Goal: Task Accomplishment & Management: Complete application form

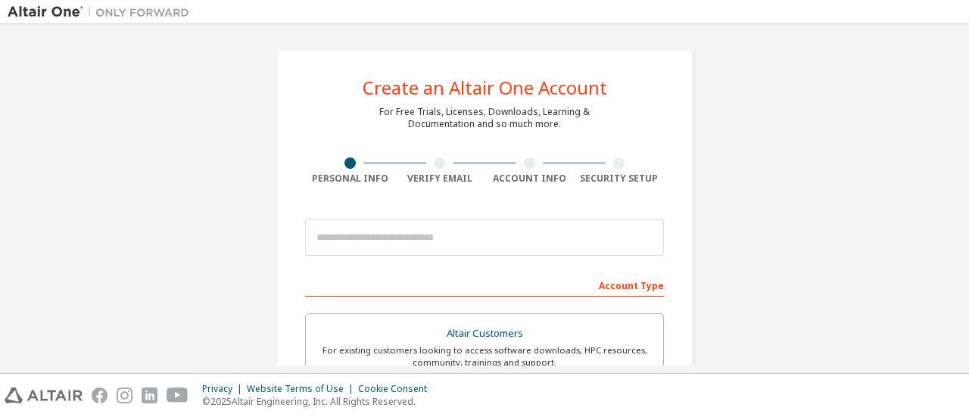
click at [383, 232] on input "email" at bounding box center [484, 238] width 359 height 36
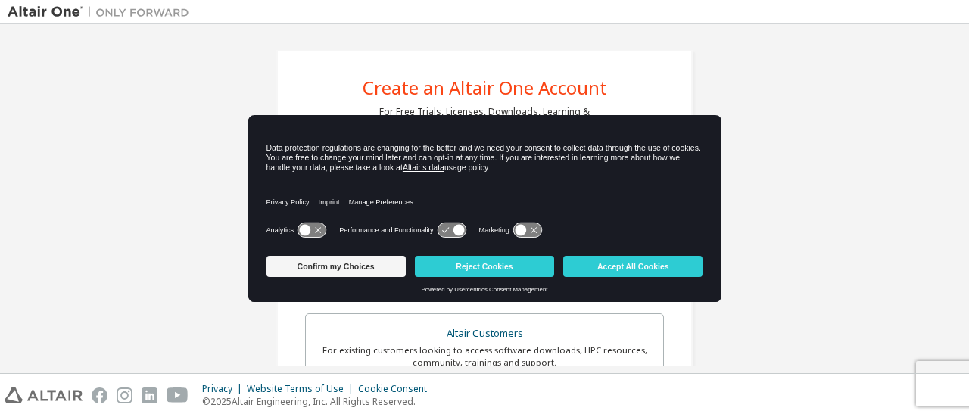
type input "**********"
click at [601, 261] on button "Accept All Cookies" at bounding box center [632, 266] width 139 height 21
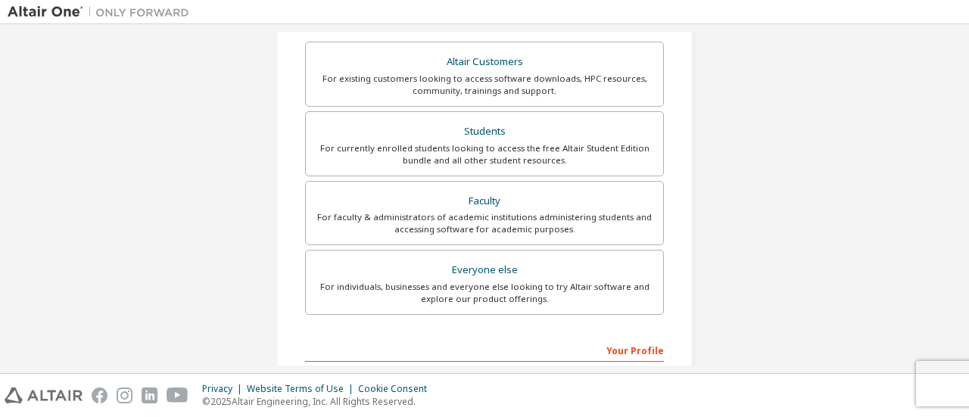
scroll to position [264, 0]
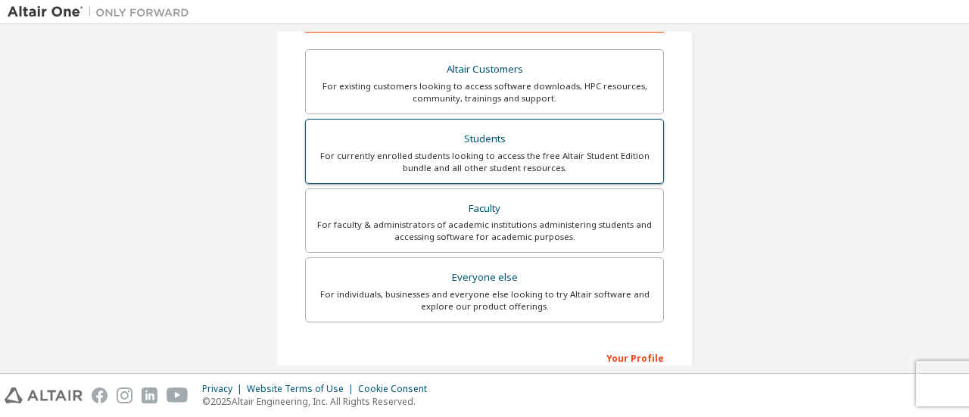
click at [563, 154] on div "For currently enrolled students looking to access the free Altair Student Editi…" at bounding box center [484, 162] width 339 height 24
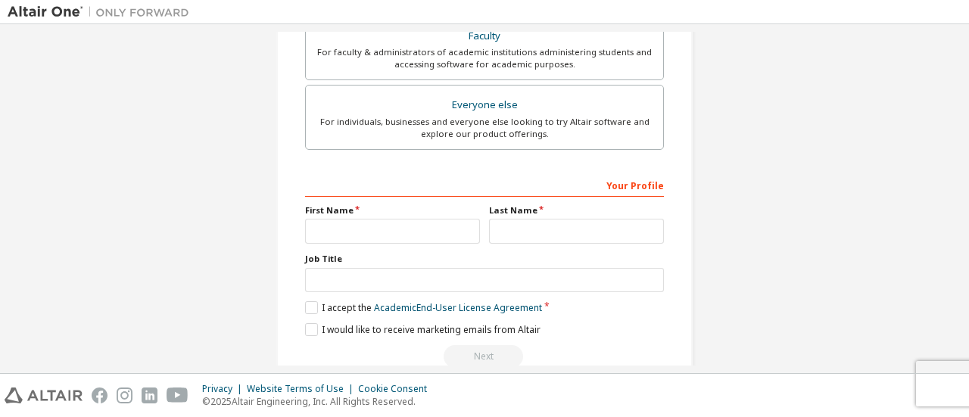
scroll to position [463, 0]
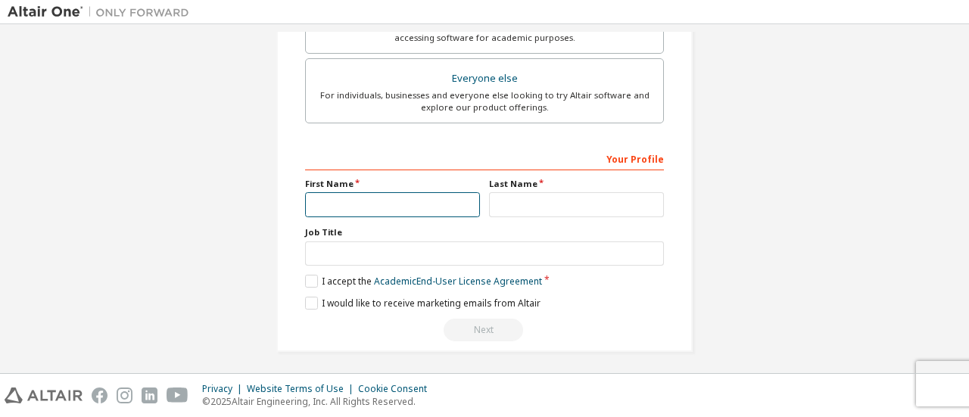
click at [427, 208] on input "text" at bounding box center [392, 204] width 175 height 25
type input "*"
type input "**********"
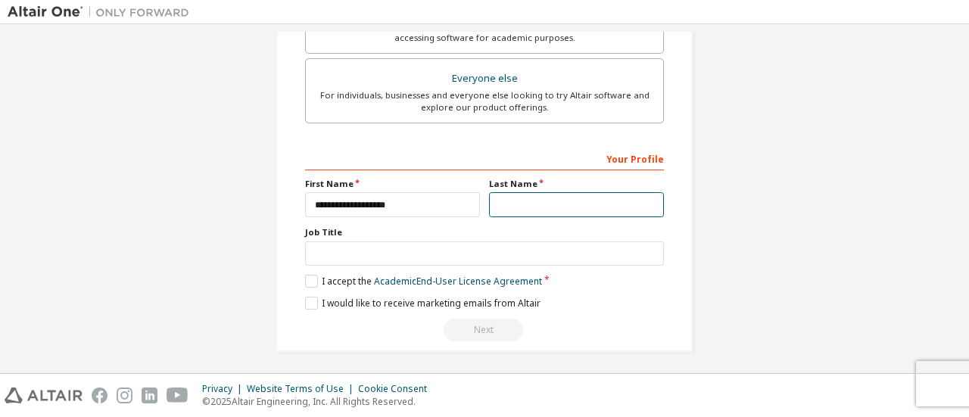
click at [509, 206] on input "text" at bounding box center [576, 204] width 175 height 25
type input "*"
click at [497, 204] on input "*****" at bounding box center [576, 204] width 175 height 25
type input "**********"
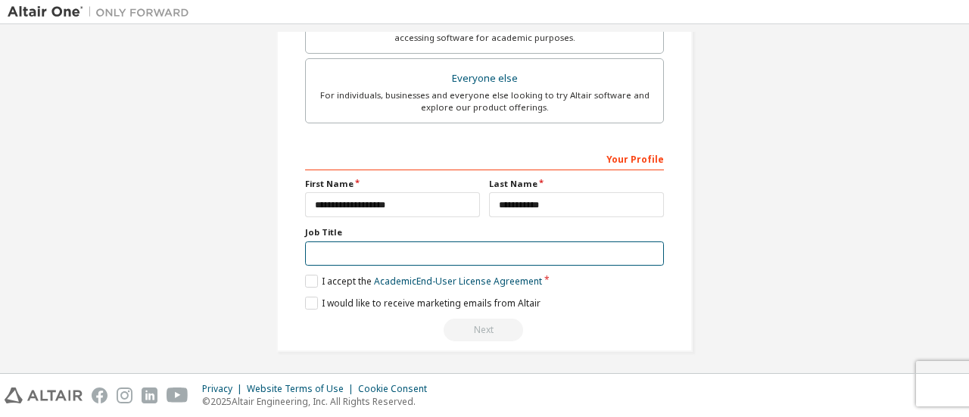
click at [336, 254] on input "text" at bounding box center [484, 254] width 359 height 25
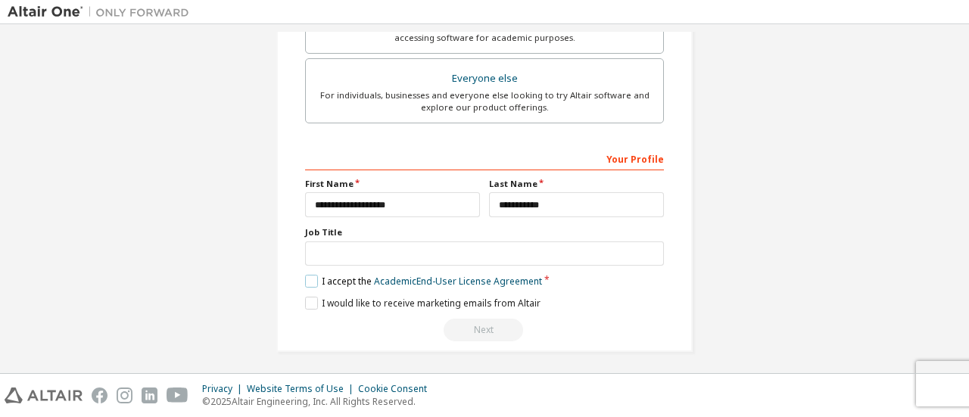
click at [310, 275] on label "I accept the Academic End-User License Agreement" at bounding box center [423, 281] width 237 height 13
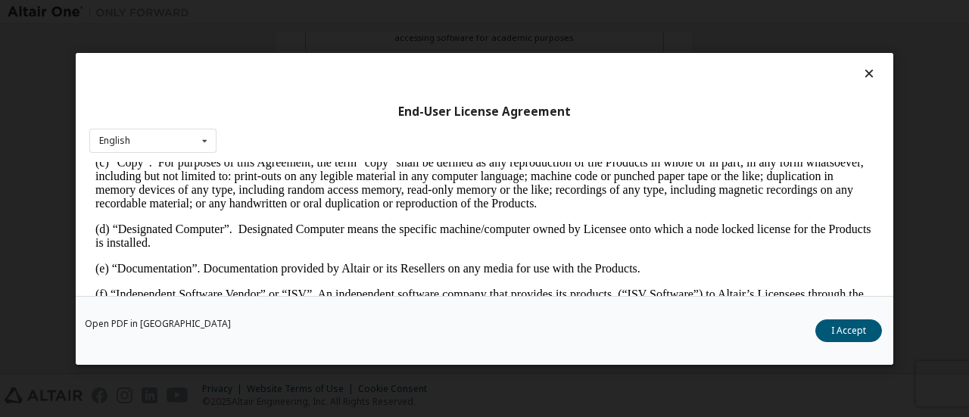
scroll to position [433, 0]
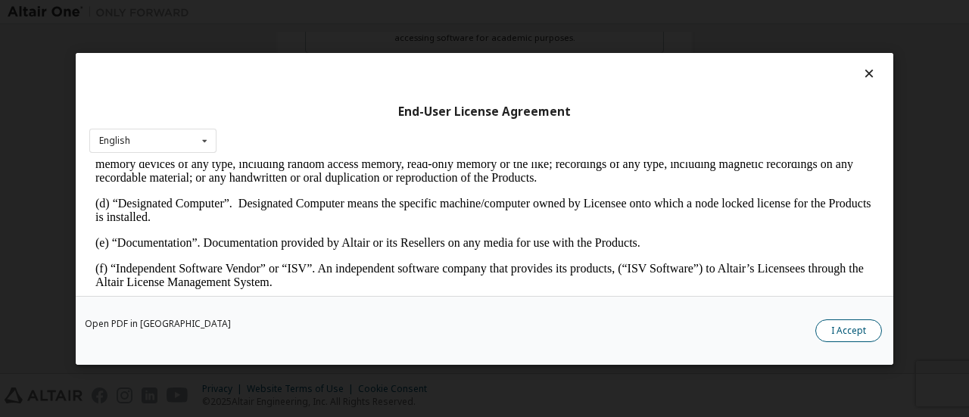
click at [861, 332] on button "I Accept" at bounding box center [849, 330] width 67 height 23
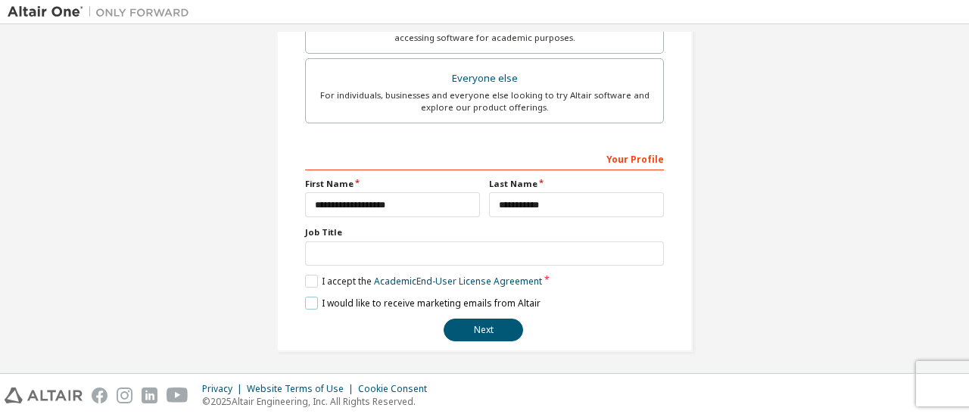
click at [307, 300] on label "I would like to receive marketing emails from Altair" at bounding box center [423, 303] width 236 height 13
click at [504, 326] on button "Next" at bounding box center [484, 330] width 80 height 23
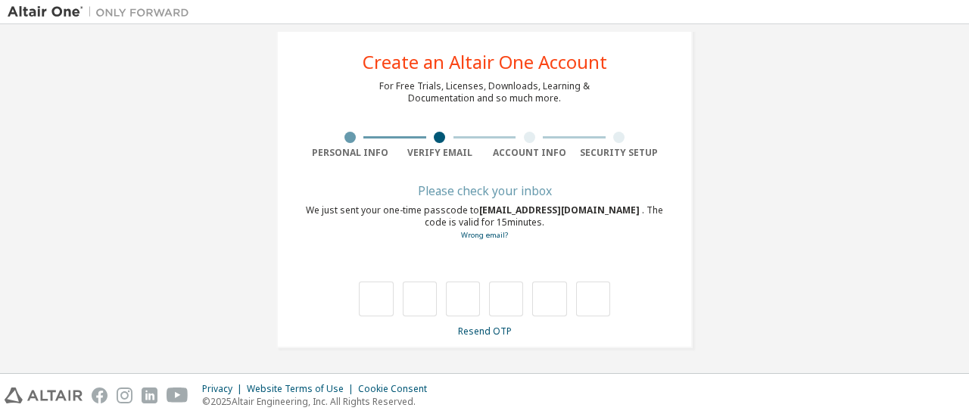
type input "*"
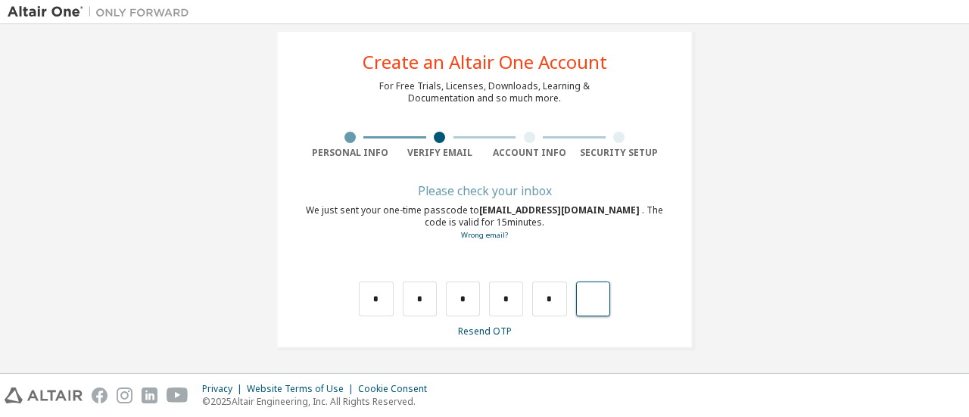
type input "*"
